Goal: Transaction & Acquisition: Purchase product/service

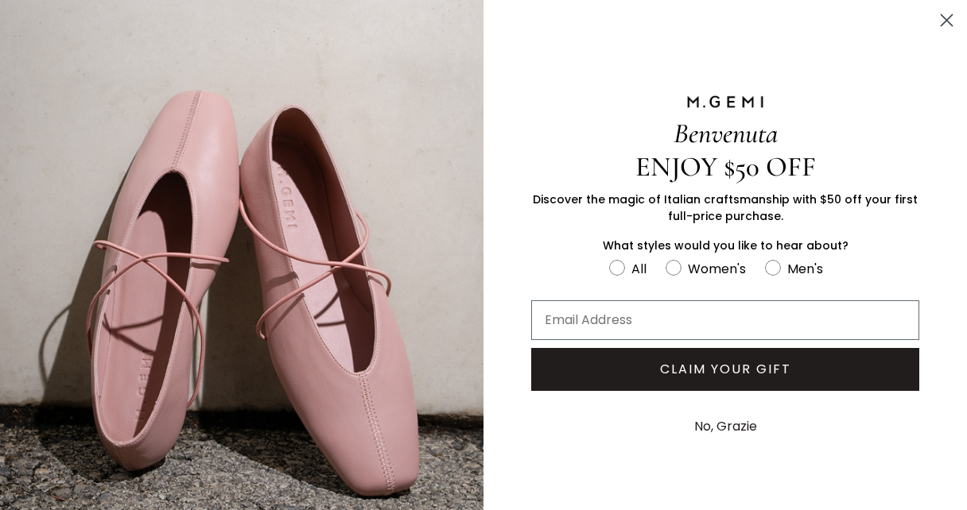
click at [941, 16] on icon "Close dialog" at bounding box center [946, 20] width 11 height 11
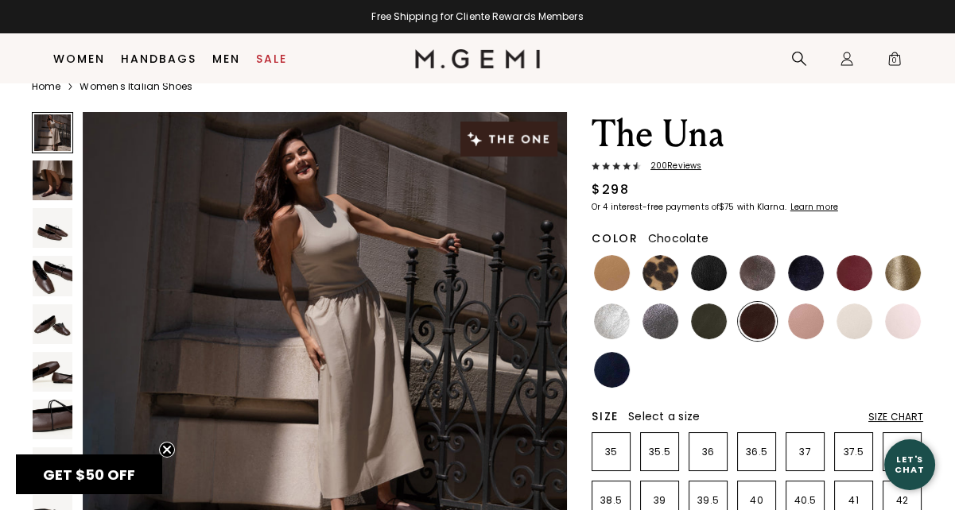
scroll to position [204, 0]
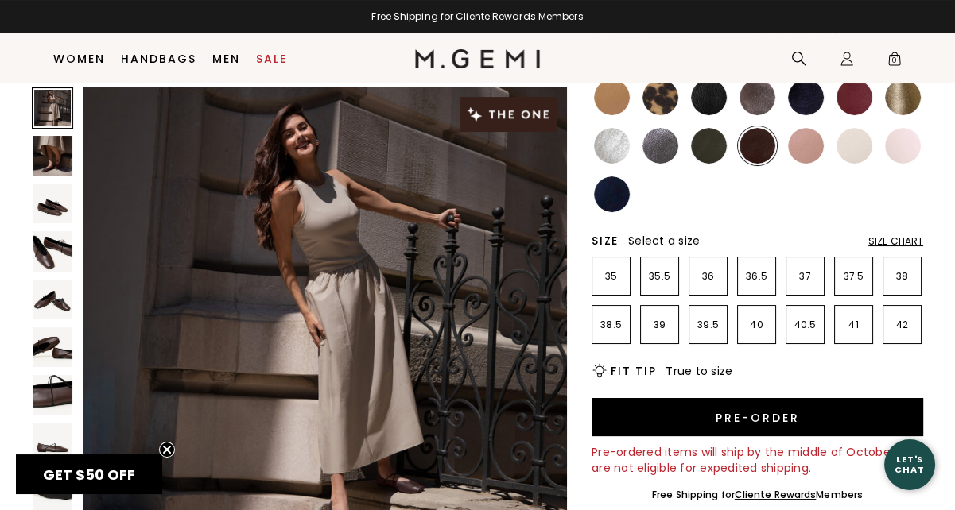
drag, startPoint x: 657, startPoint y: 102, endPoint x: 738, endPoint y: 164, distance: 102.1
click at [657, 102] on img at bounding box center [660, 97] width 36 height 36
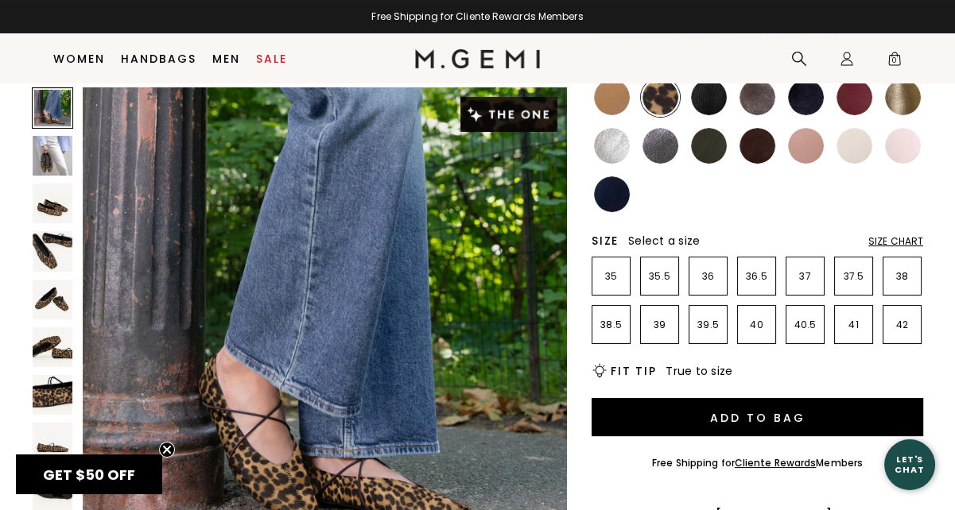
click at [603, 95] on img at bounding box center [612, 97] width 36 height 36
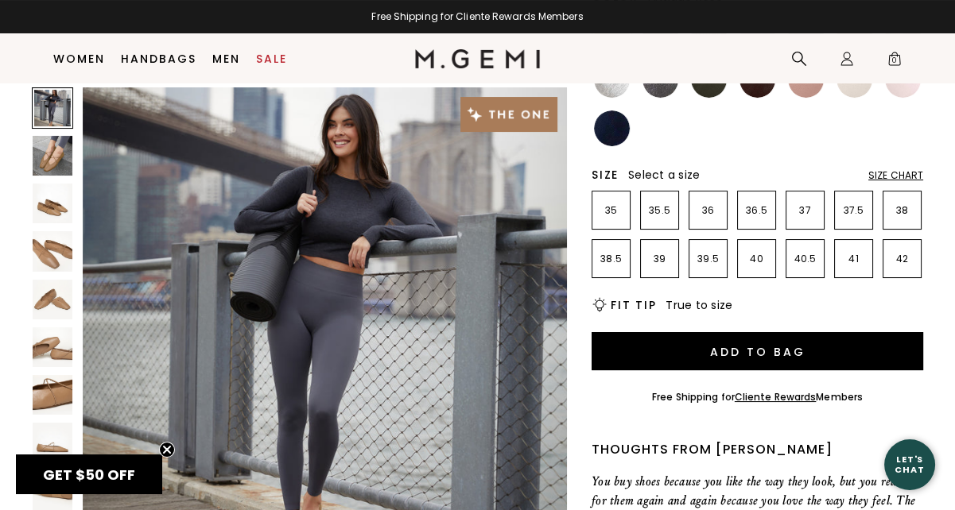
scroll to position [204, 0]
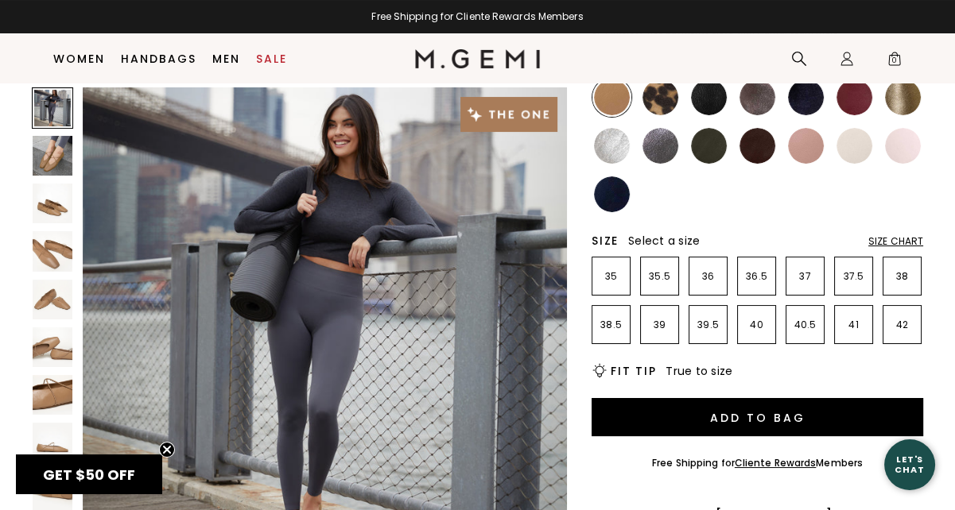
click at [753, 147] on img at bounding box center [757, 146] width 36 height 36
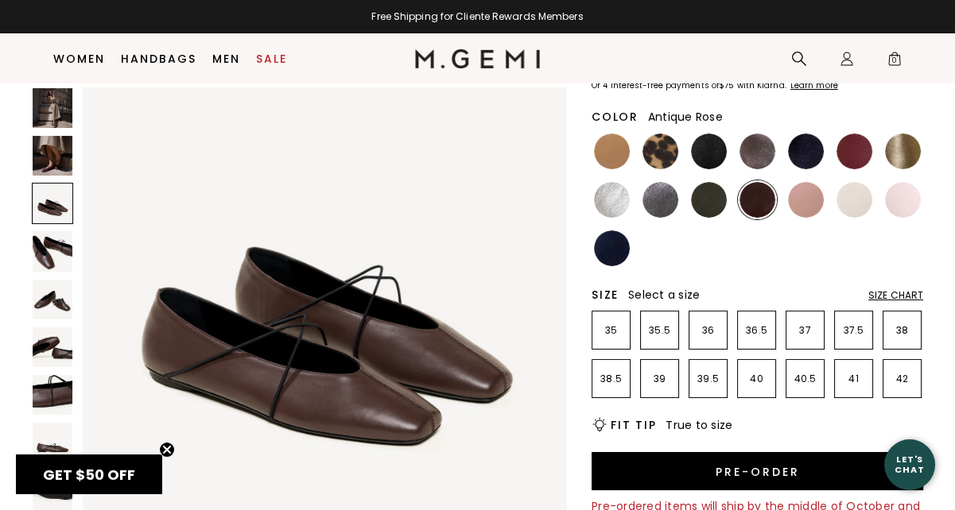
scroll to position [125, 0]
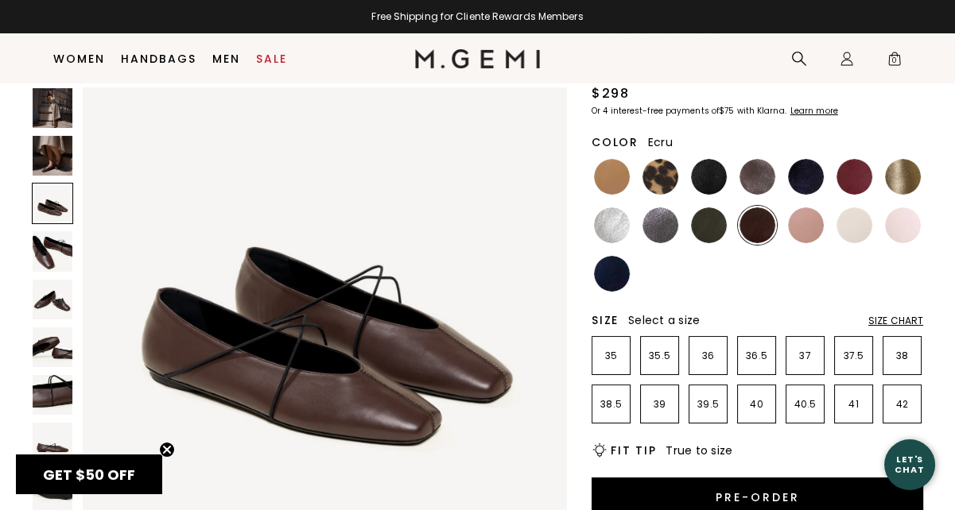
click at [852, 223] on img at bounding box center [854, 225] width 36 height 36
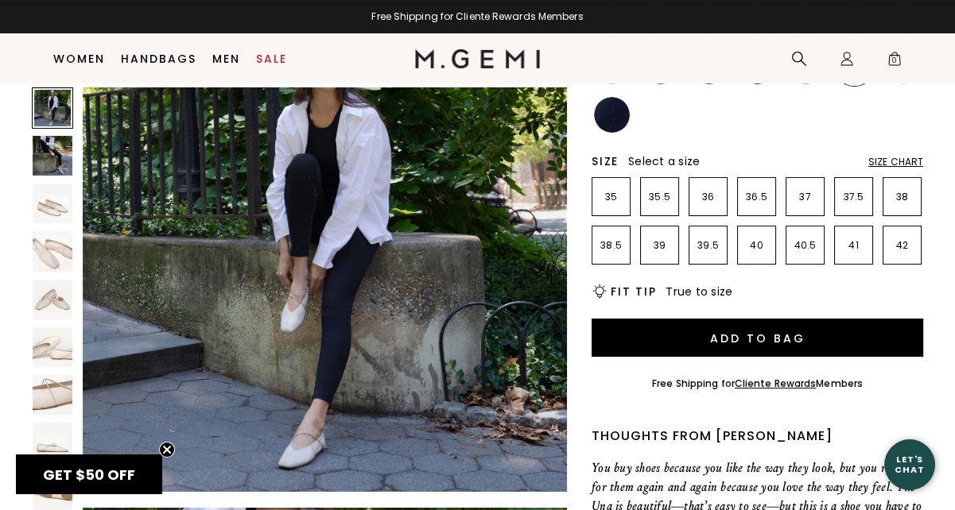
scroll to position [125, 0]
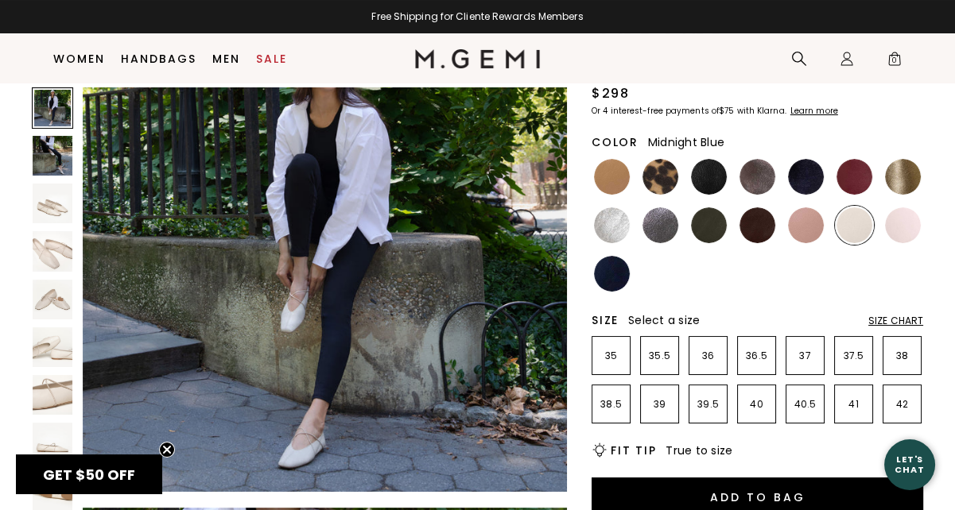
click at [816, 178] on img at bounding box center [806, 177] width 36 height 36
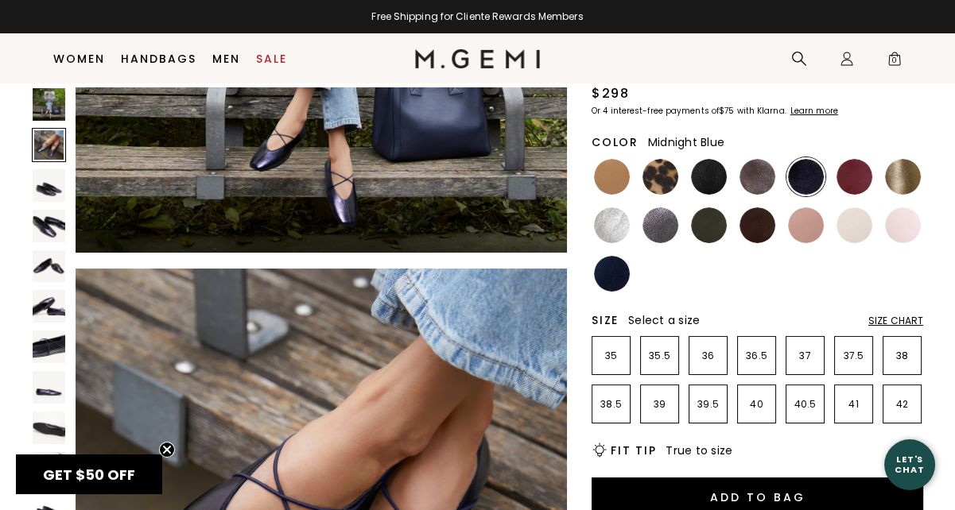
scroll to position [477, 0]
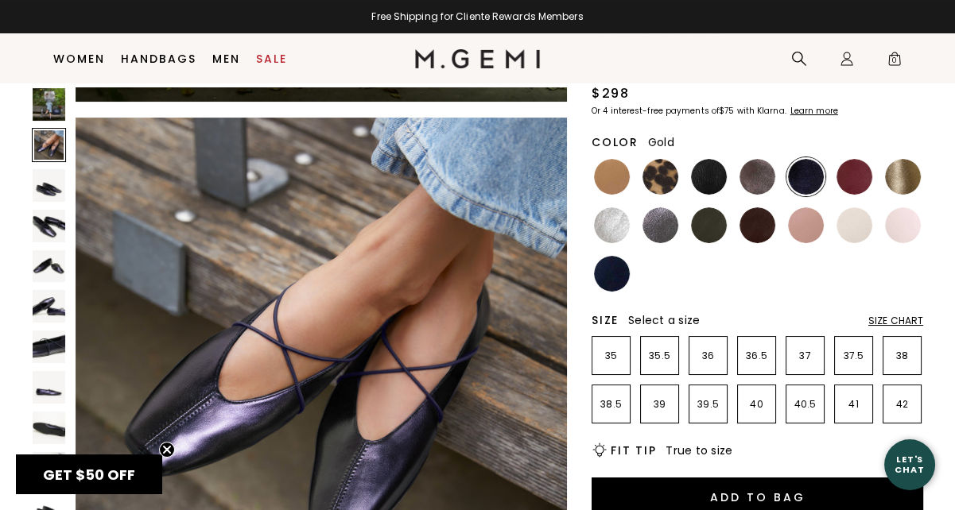
click at [901, 181] on img at bounding box center [903, 177] width 36 height 36
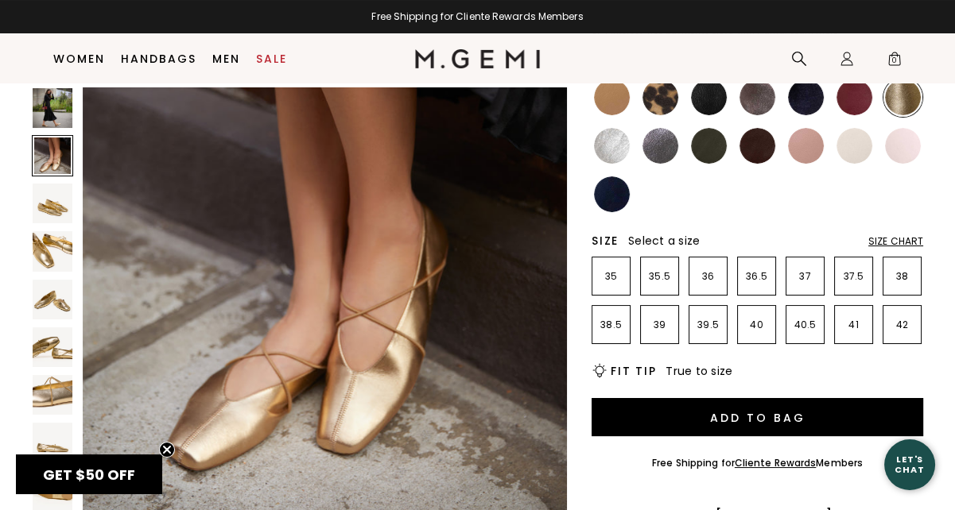
click at [626, 184] on div at bounding box center [611, 194] width 39 height 39
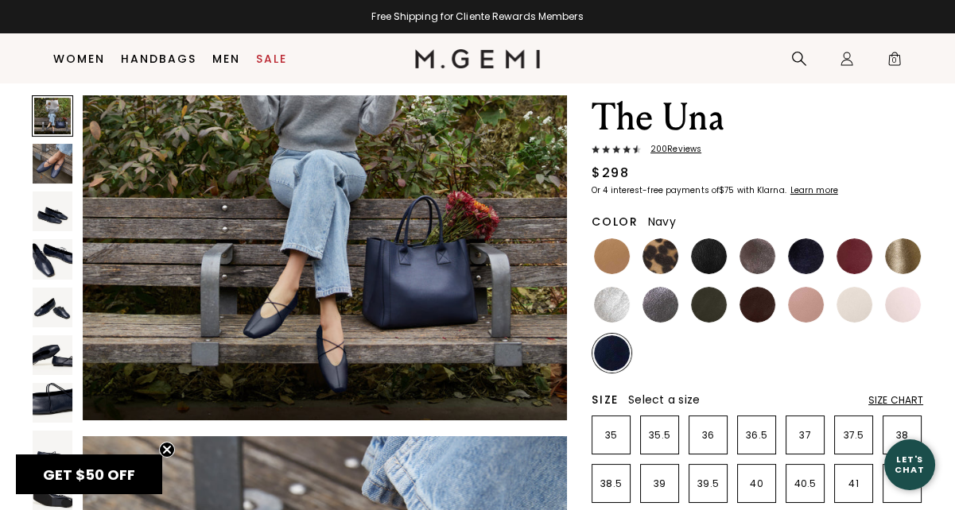
click at [53, 255] on img at bounding box center [53, 259] width 40 height 40
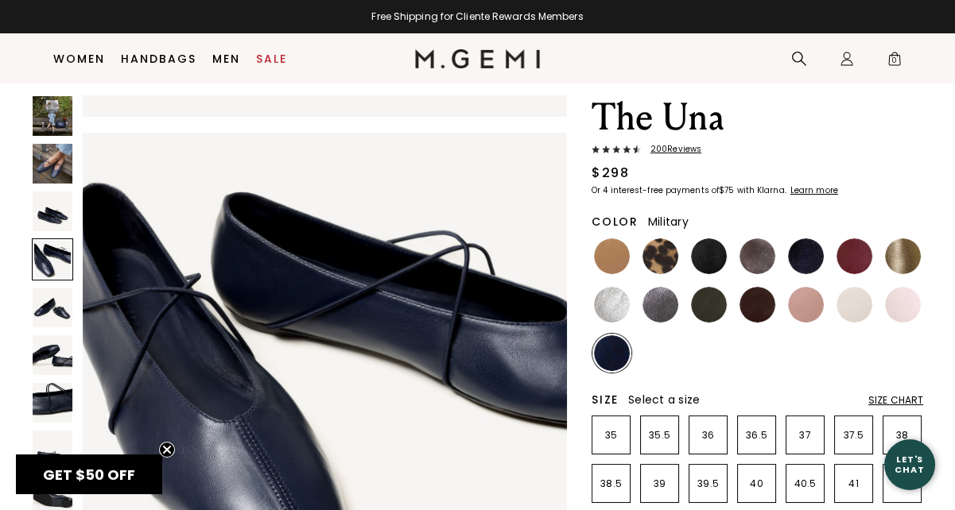
click at [701, 300] on img at bounding box center [709, 305] width 36 height 36
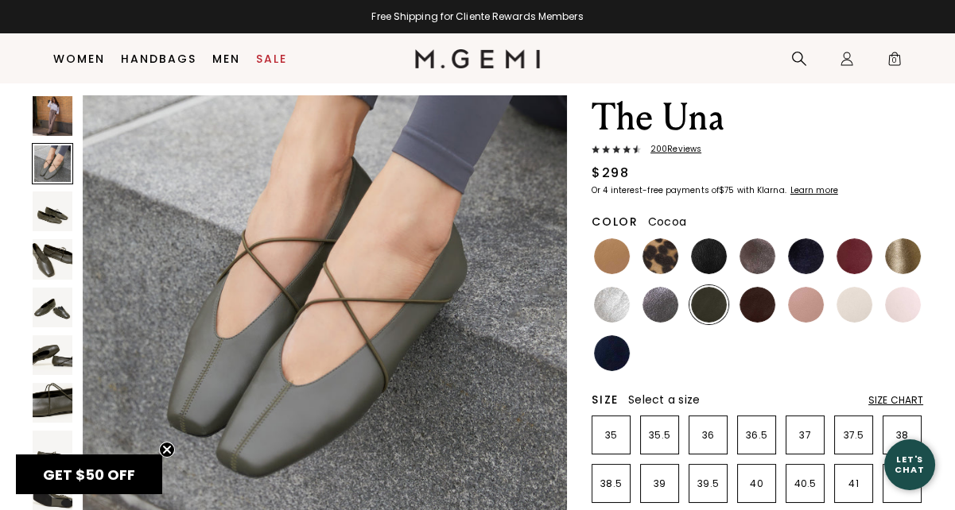
click at [755, 254] on img at bounding box center [757, 256] width 36 height 36
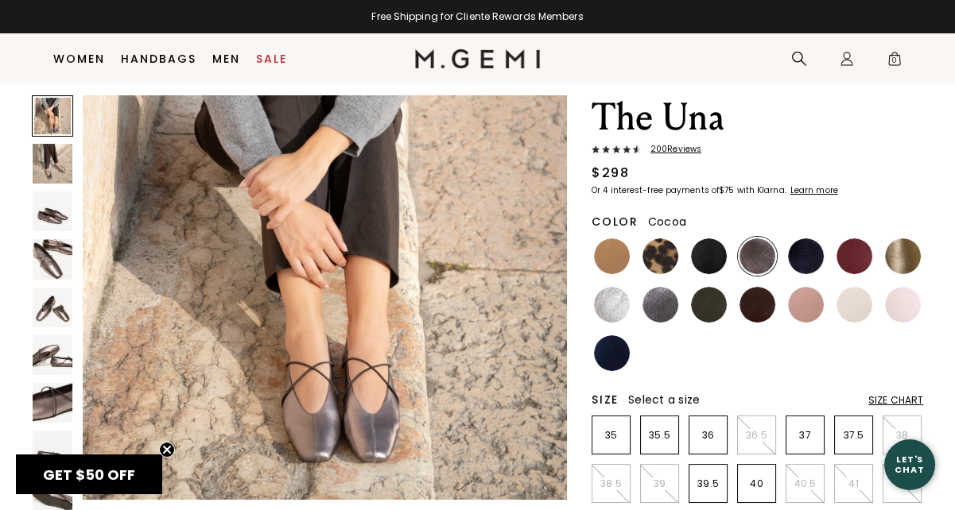
click at [48, 221] on img at bounding box center [53, 212] width 40 height 40
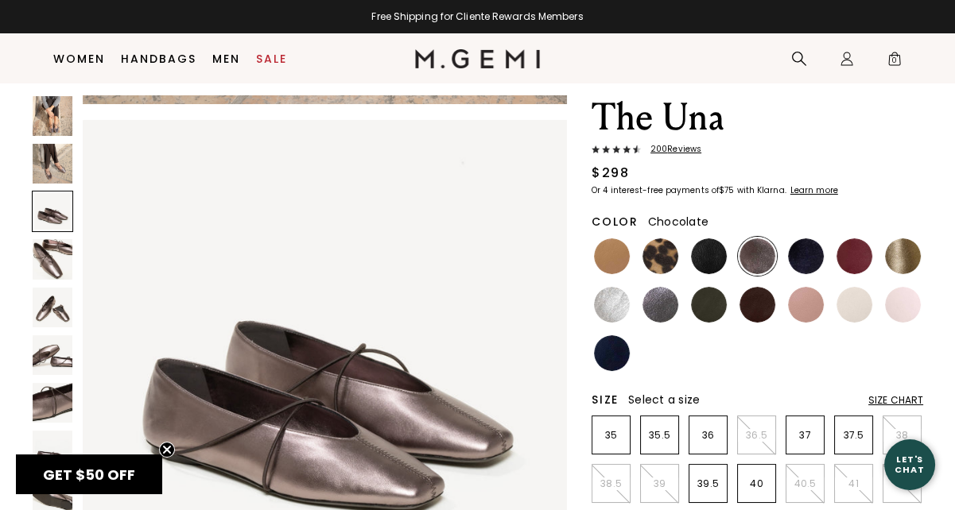
click at [761, 296] on img at bounding box center [757, 305] width 36 height 36
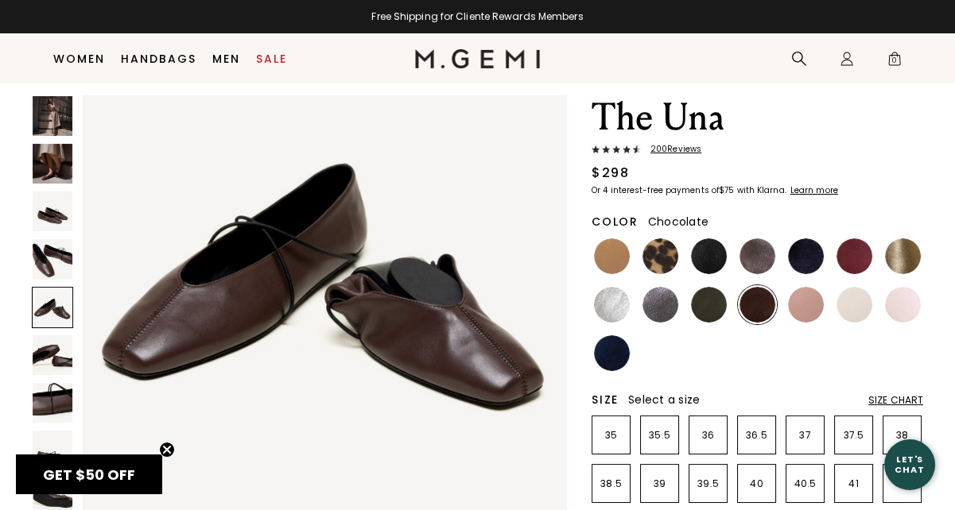
click at [677, 150] on span "200 Review s" at bounding box center [671, 150] width 60 height 10
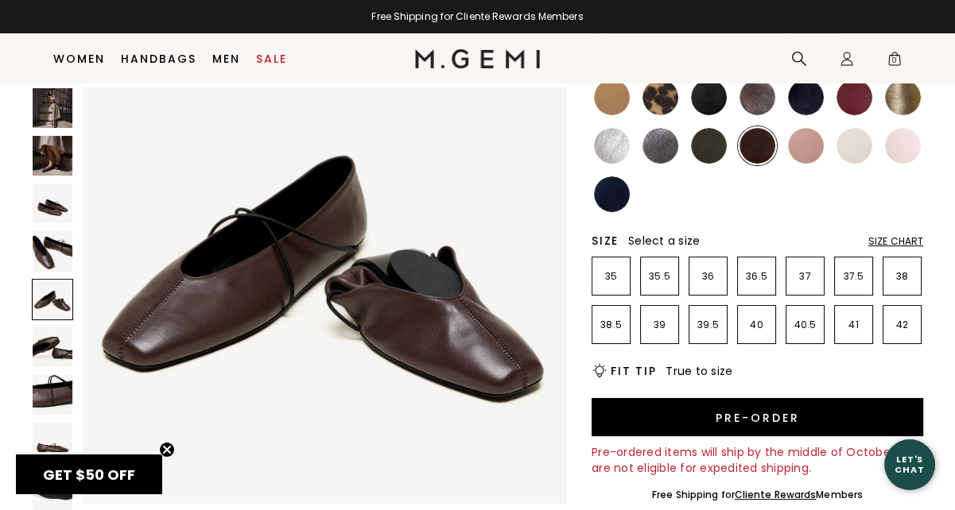
click at [901, 239] on div "Size Chart" at bounding box center [895, 241] width 55 height 13
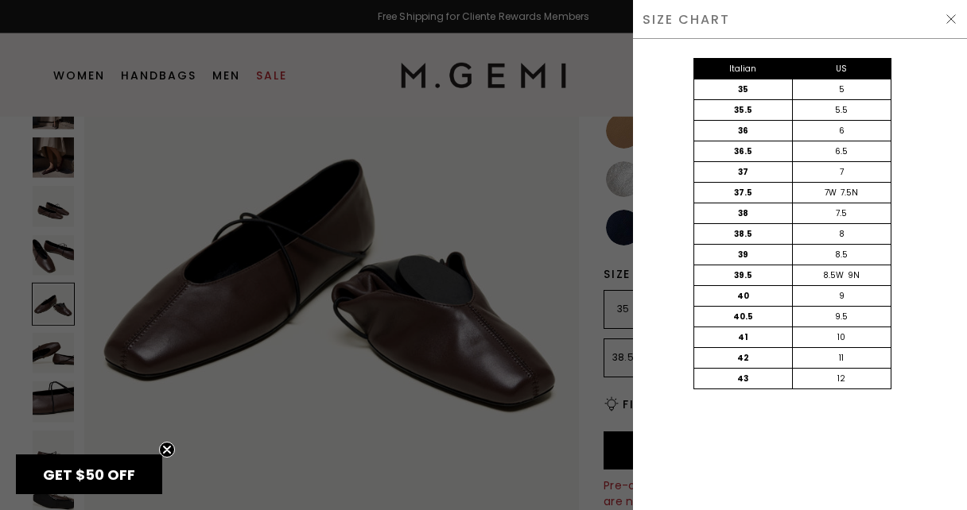
click at [507, 205] on div at bounding box center [483, 255] width 967 height 510
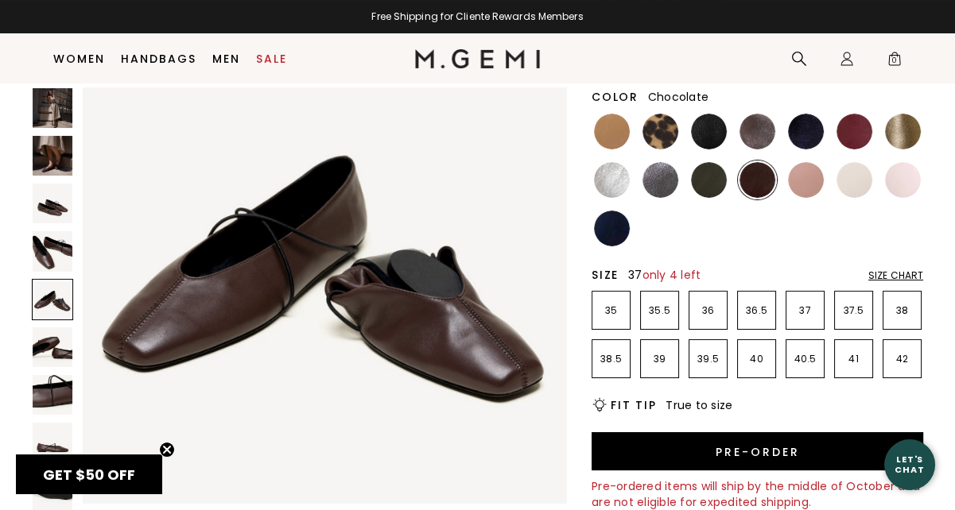
click at [803, 309] on p "37" at bounding box center [804, 310] width 37 height 13
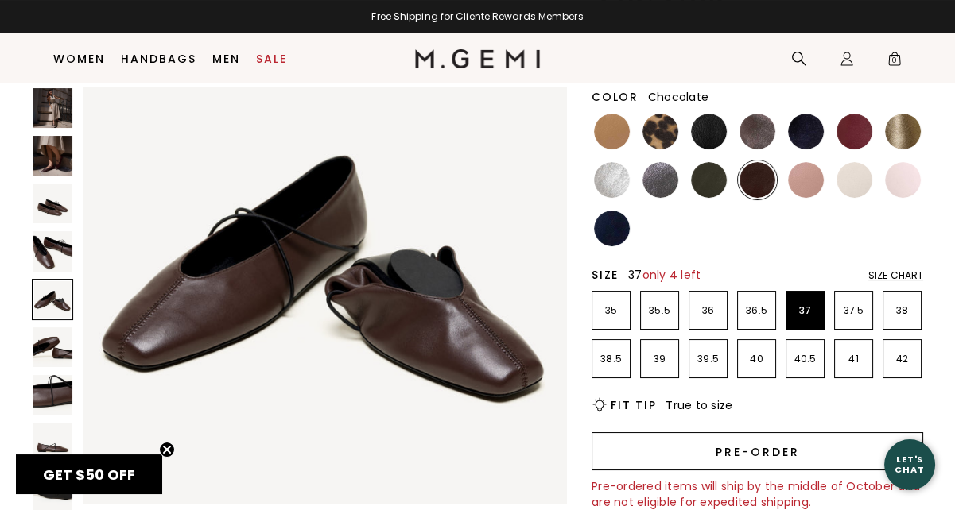
click at [707, 448] on button "Pre-order" at bounding box center [756, 451] width 331 height 38
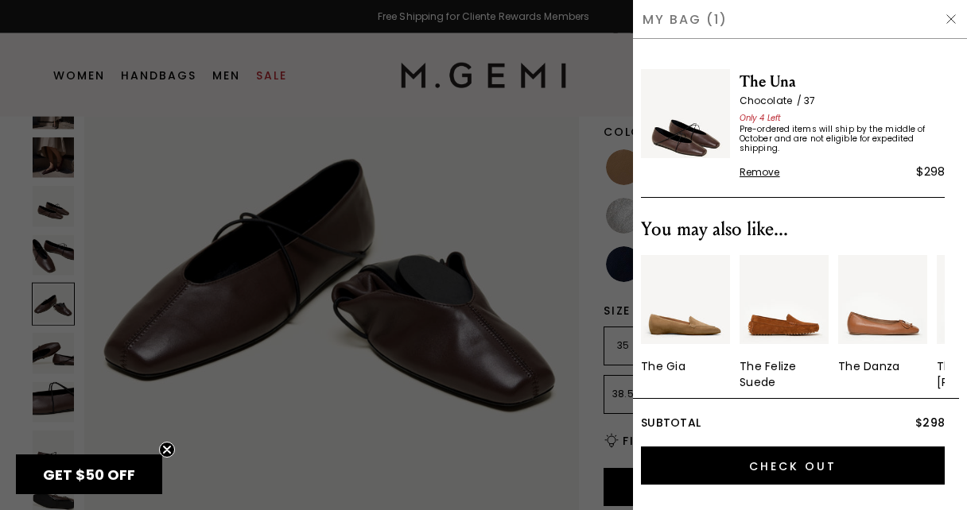
click at [949, 17] on img at bounding box center [950, 19] width 13 height 13
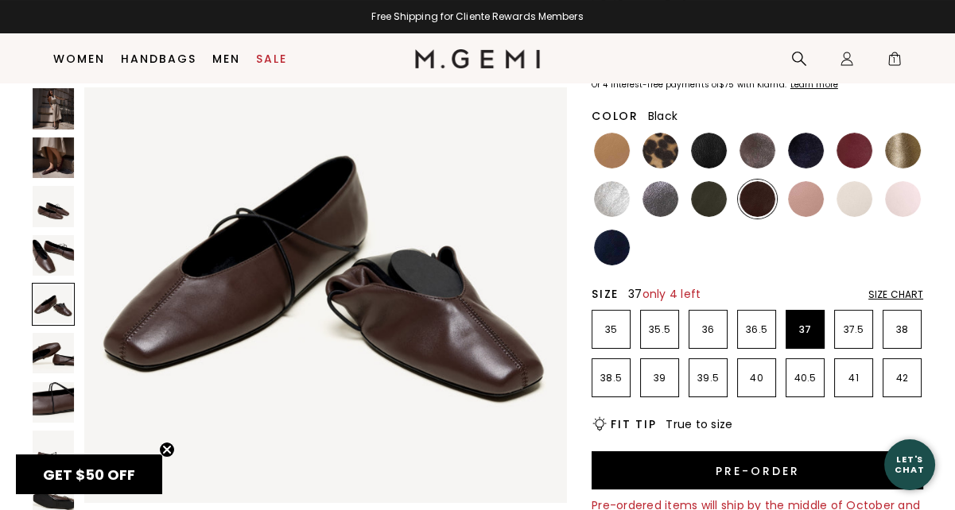
scroll to position [138, 0]
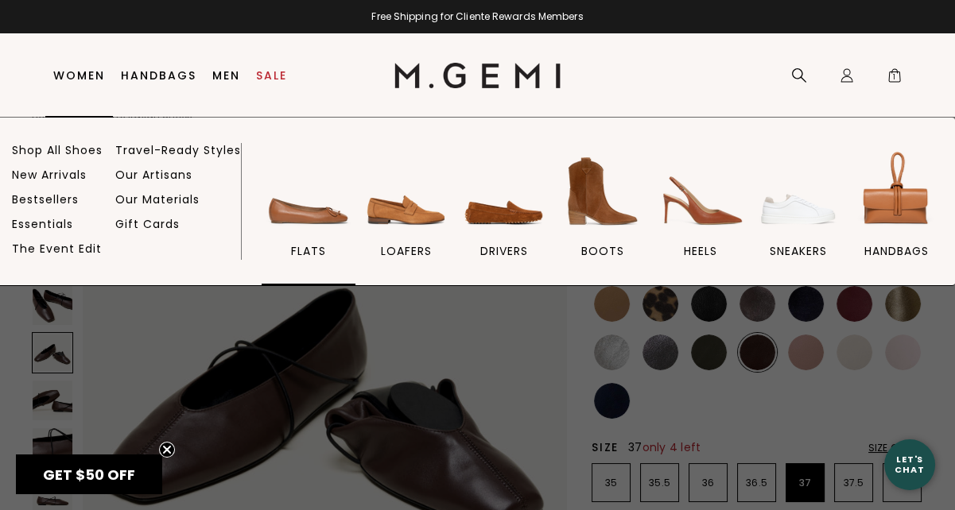
click at [300, 211] on img at bounding box center [308, 191] width 89 height 89
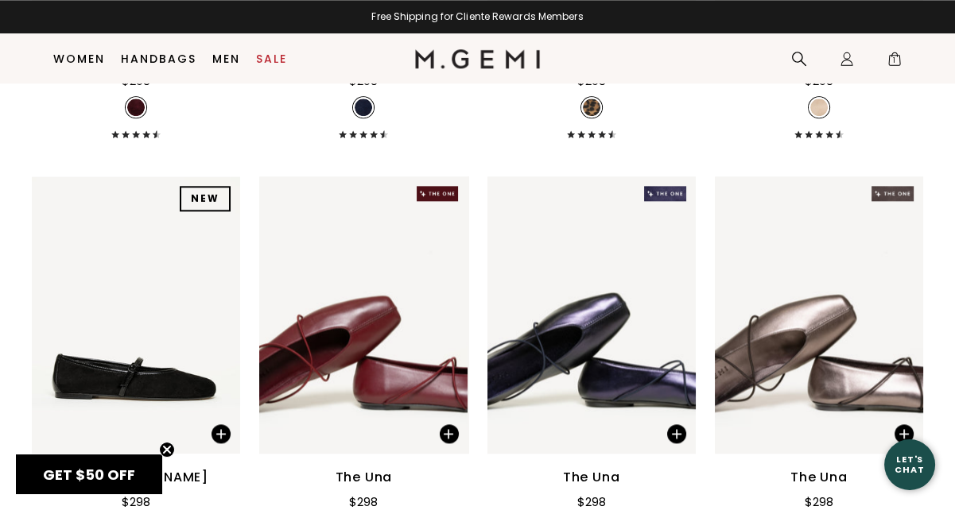
scroll to position [2668, 0]
